Goal: Transaction & Acquisition: Book appointment/travel/reservation

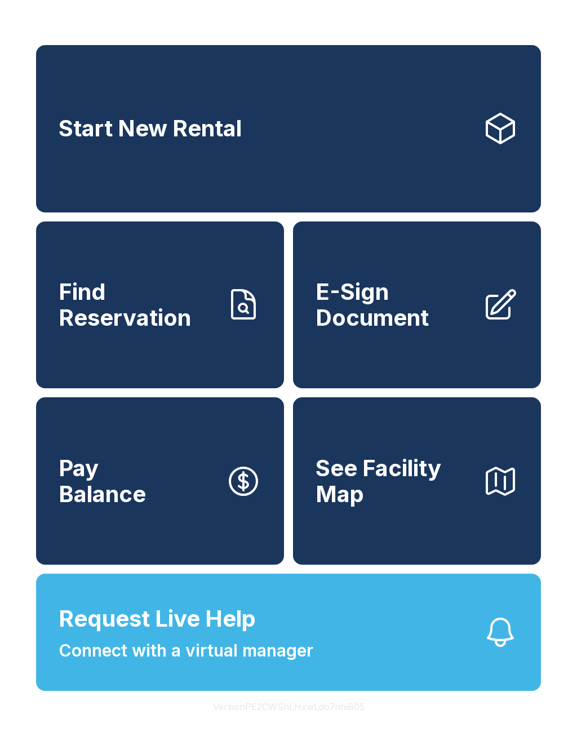
click at [139, 139] on span "Start New Rental" at bounding box center [150, 129] width 183 height 26
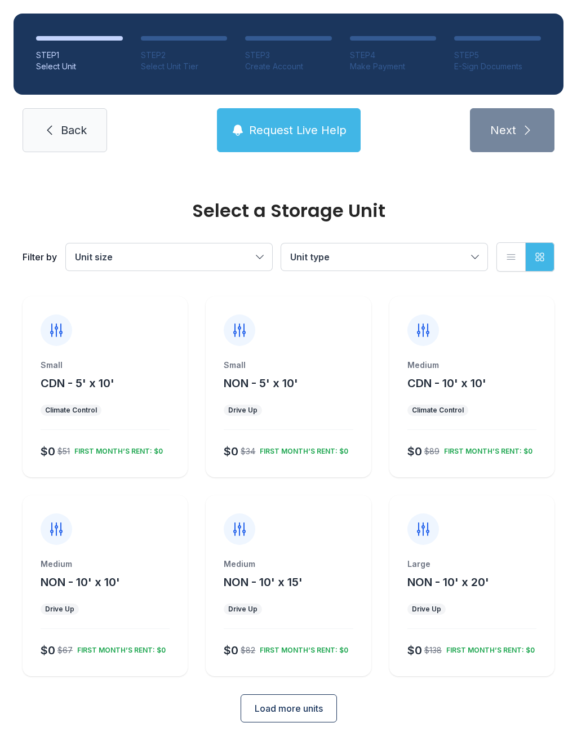
click at [287, 703] on span "Load more units" at bounding box center [289, 709] width 68 height 14
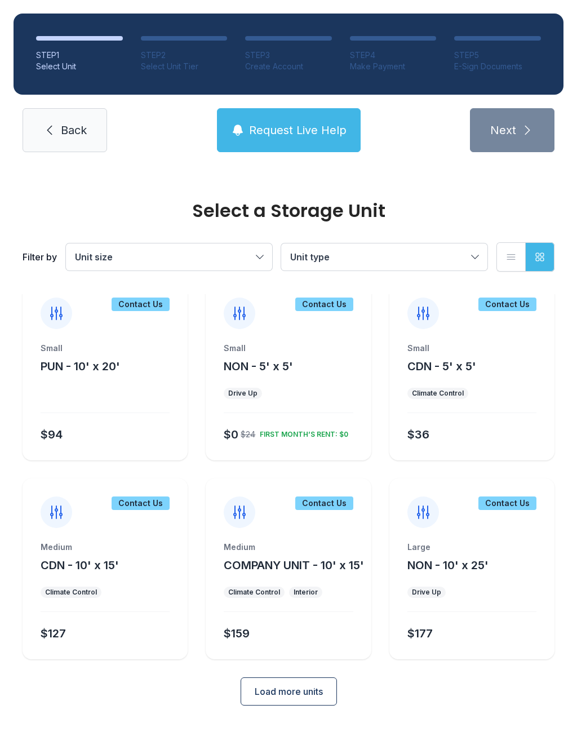
scroll to position [411, 0]
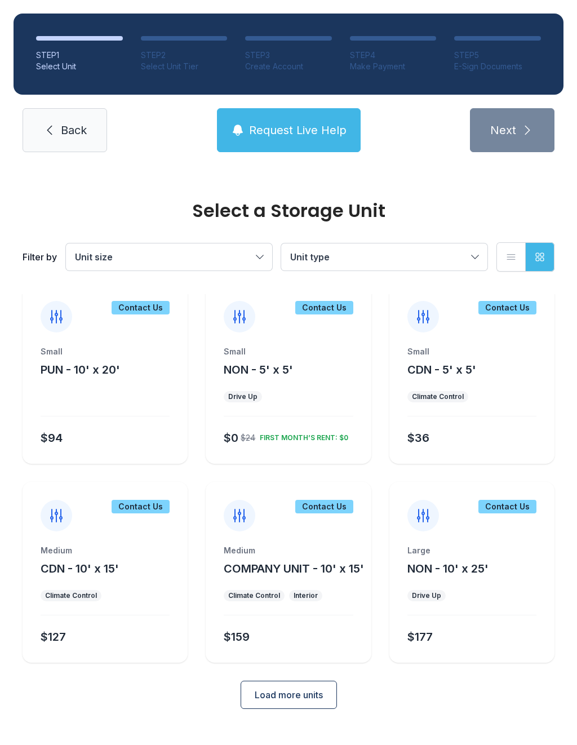
click at [116, 555] on div "Medium" at bounding box center [105, 550] width 129 height 11
click at [87, 615] on div at bounding box center [105, 615] width 129 height 1
click at [112, 516] on div "Contact Us" at bounding box center [105, 507] width 165 height 50
click at [65, 645] on div "$127" at bounding box center [53, 637] width 25 height 16
click at [59, 135] on link "Back" at bounding box center [65, 130] width 85 height 44
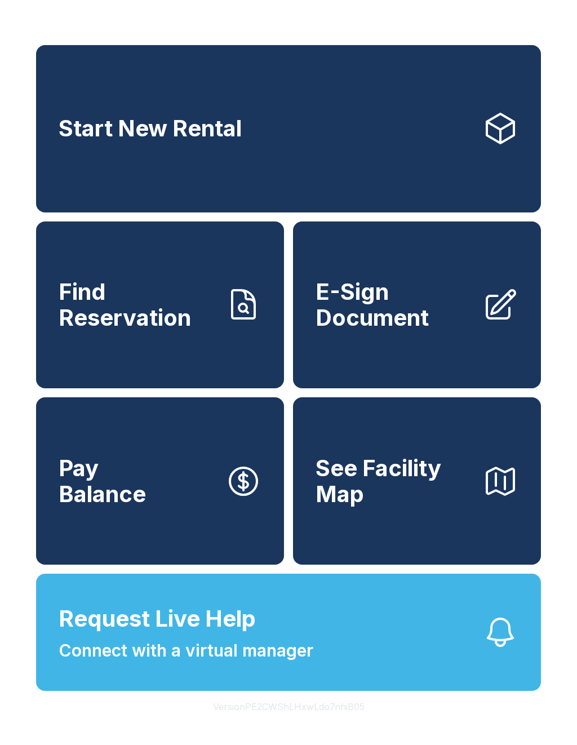
click at [446, 323] on span "E-Sign Document" at bounding box center [395, 304] width 158 height 51
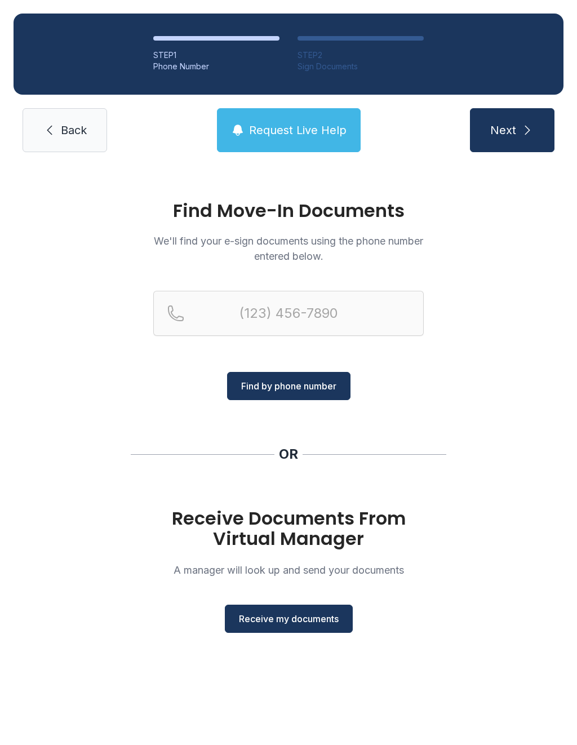
click at [274, 611] on button "Receive my documents" at bounding box center [289, 619] width 128 height 28
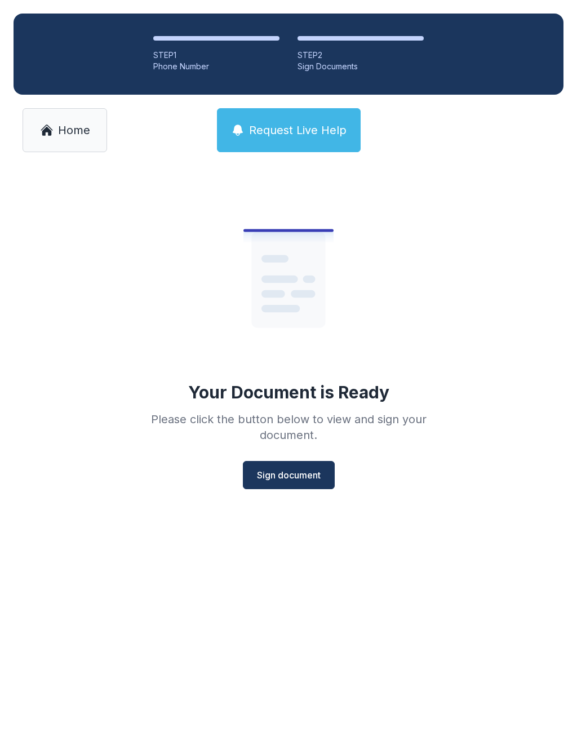
click at [281, 467] on button "Sign document" at bounding box center [289, 475] width 92 height 28
